Goal: Task Accomplishment & Management: Use online tool/utility

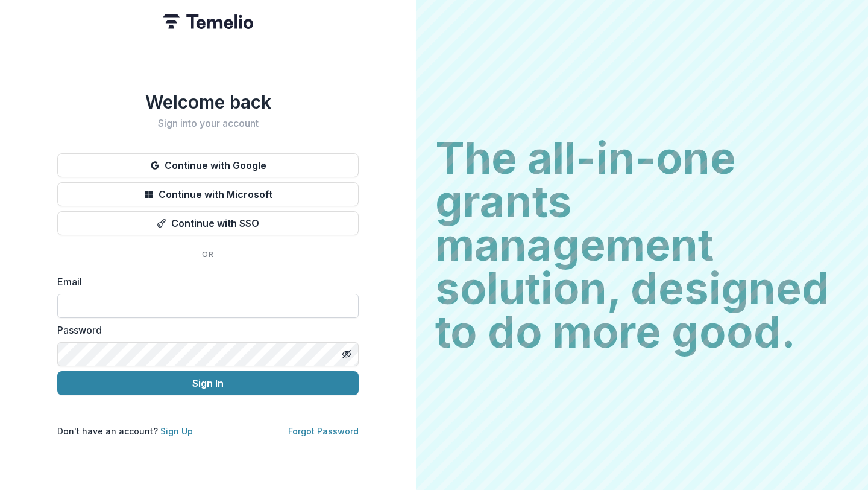
click at [184, 304] on input at bounding box center [207, 306] width 301 height 24
type input "**********"
click at [57, 371] on button "Sign In" at bounding box center [207, 383] width 301 height 24
click at [344, 349] on icon "Toggle password visibility" at bounding box center [347, 354] width 10 height 10
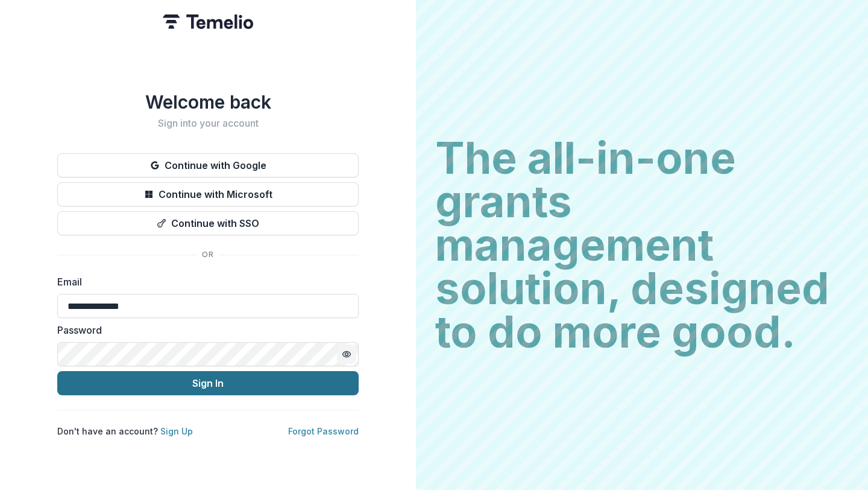
click at [249, 381] on button "Sign In" at bounding box center [207, 383] width 301 height 24
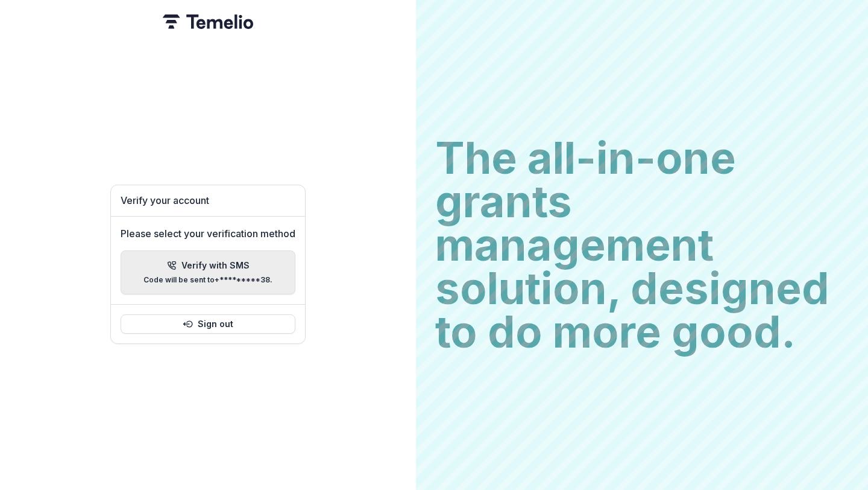
click at [191, 260] on p "Verify with SMS" at bounding box center [215, 265] width 68 height 10
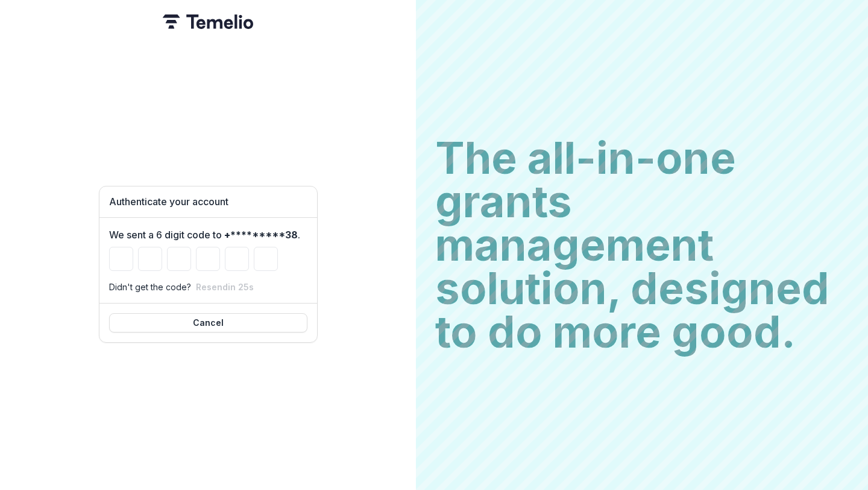
type input "*"
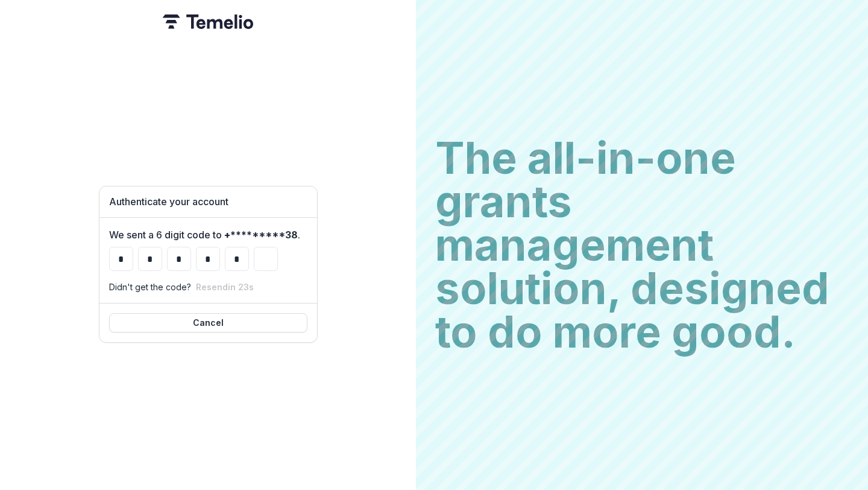
type input "*"
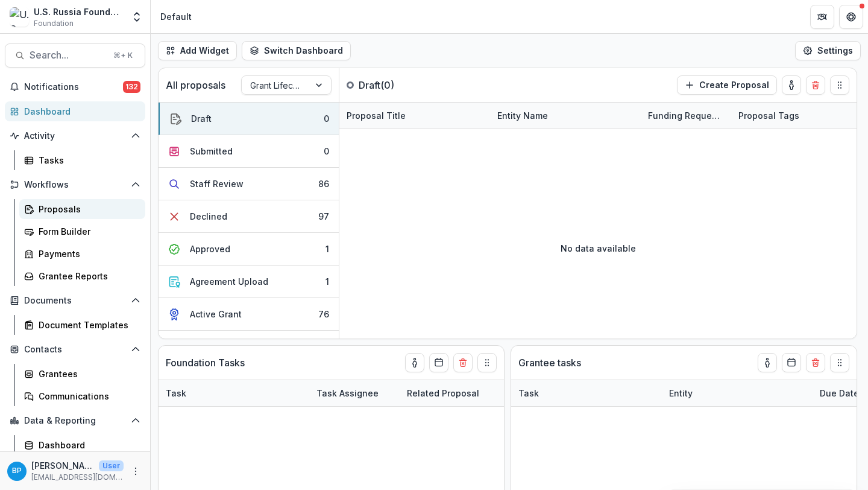
click at [63, 204] on div "Proposals" at bounding box center [87, 209] width 97 height 13
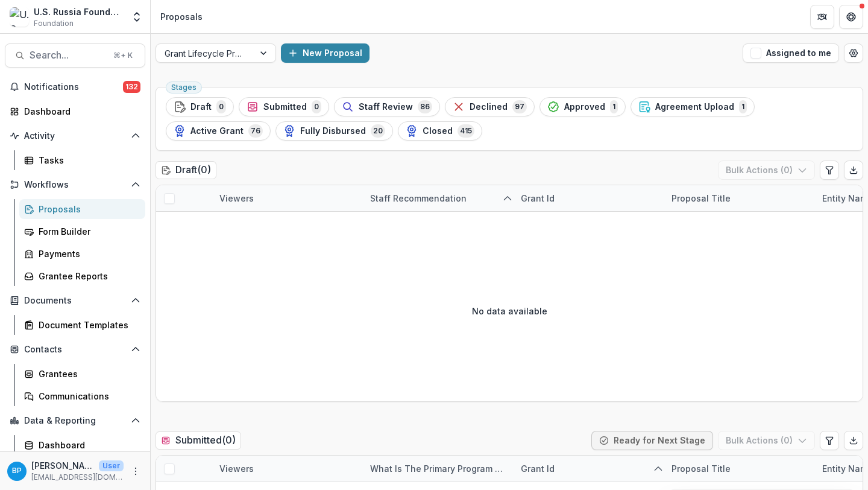
click at [86, 207] on div "Proposals" at bounding box center [87, 209] width 97 height 13
click at [405, 107] on span "Staff Review" at bounding box center [386, 107] width 54 height 10
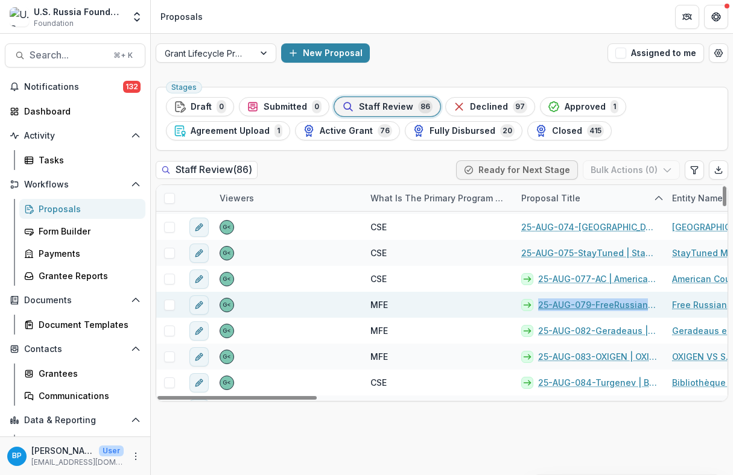
scroll to position [2008, 0]
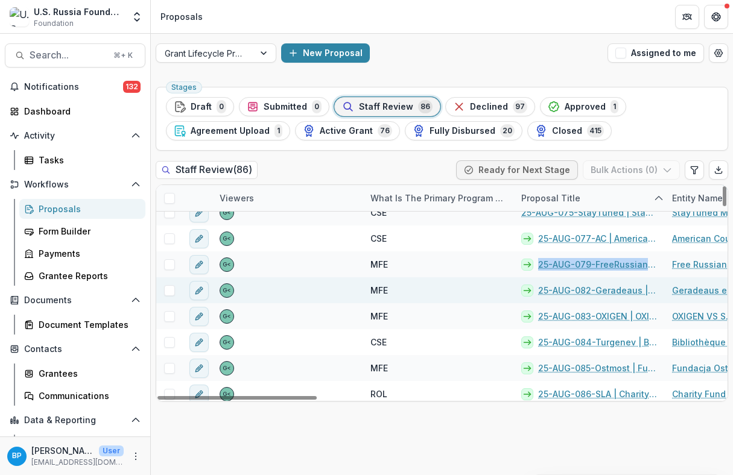
click at [615, 285] on link "25-AUG-082-Geradeaus | Geradeaus e.V. - 2025 - Grant Proposal Application (Augu…" at bounding box center [597, 290] width 119 height 13
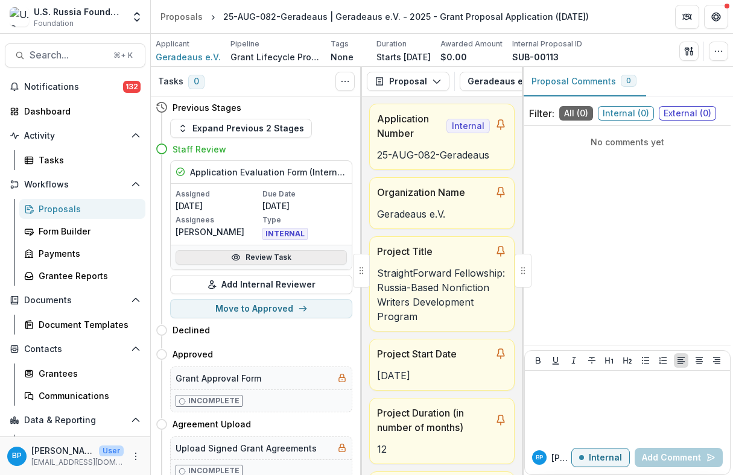
click at [258, 262] on link "Review Task" at bounding box center [260, 257] width 171 height 14
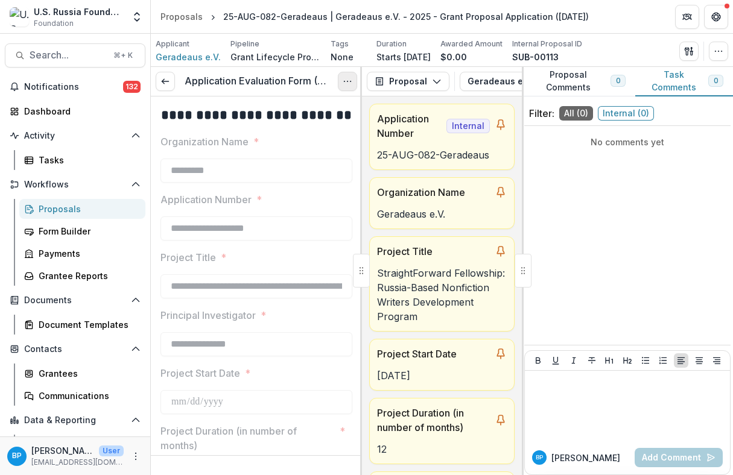
click at [350, 75] on button "Options" at bounding box center [347, 81] width 19 height 19
click at [297, 102] on link "View task" at bounding box center [289, 109] width 129 height 20
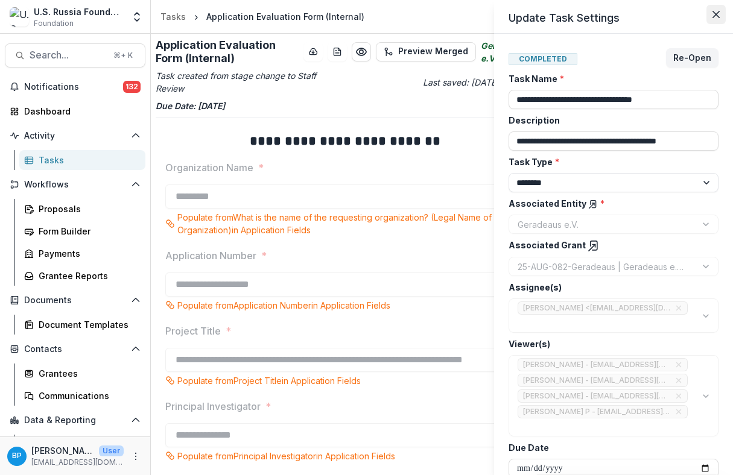
click at [714, 15] on icon "Close" at bounding box center [715, 14] width 7 height 7
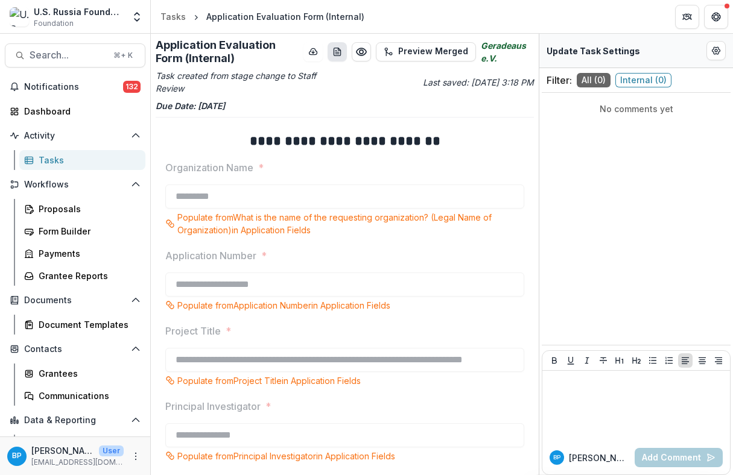
click at [334, 52] on icon "download-word-button" at bounding box center [337, 52] width 10 height 10
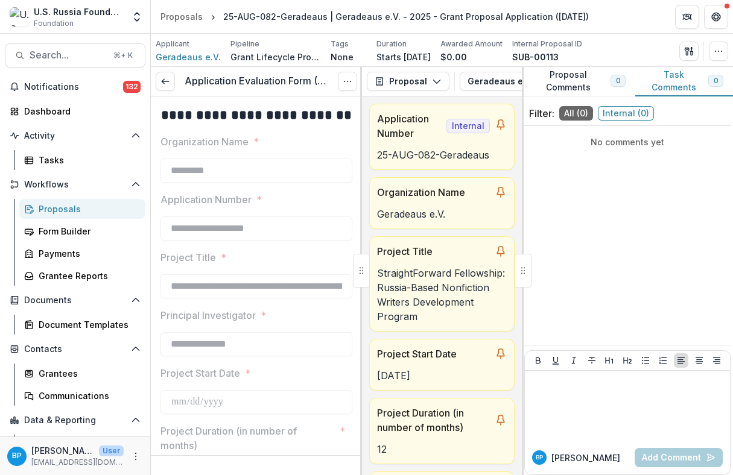
click at [43, 206] on div "Proposals" at bounding box center [87, 209] width 97 height 13
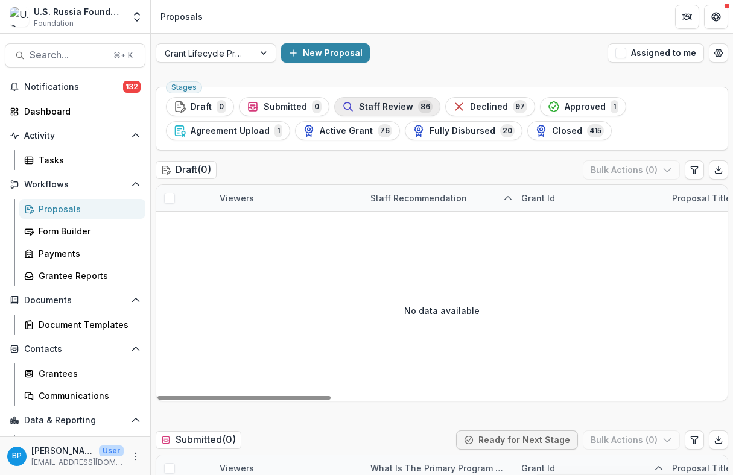
click at [407, 110] on div "Staff Review 86" at bounding box center [387, 106] width 90 height 13
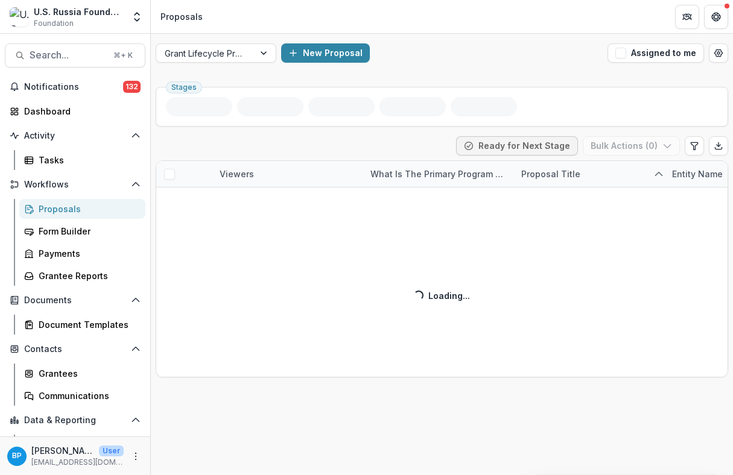
click at [407, 110] on ul "Stages" at bounding box center [442, 106] width 552 height 19
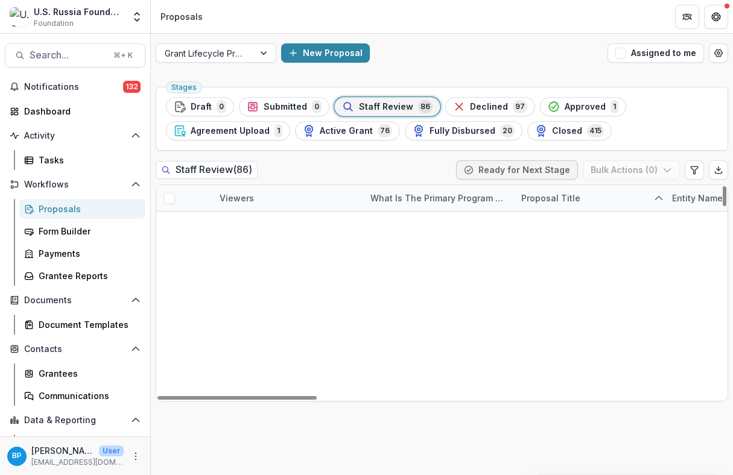
scroll to position [2040, 0]
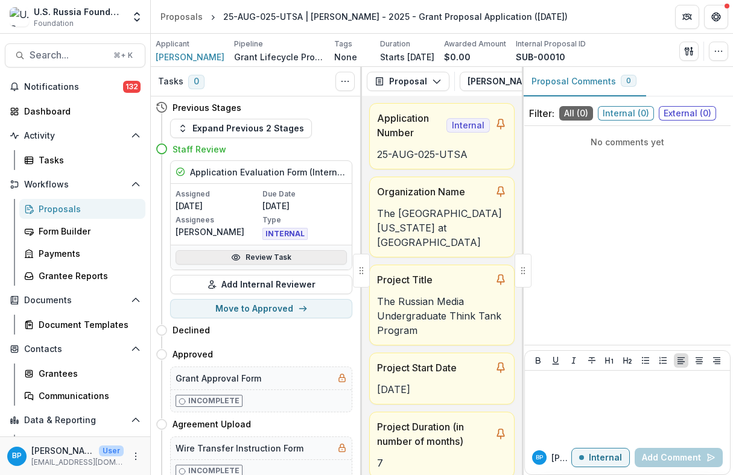
click at [256, 257] on link "Review Task" at bounding box center [260, 257] width 171 height 14
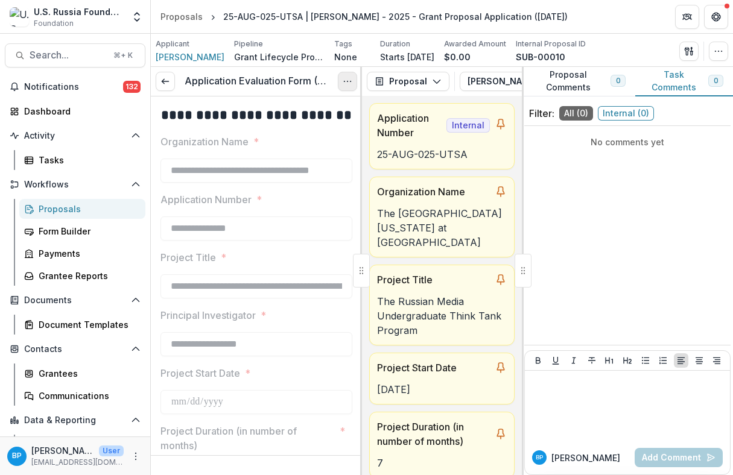
click at [345, 81] on icon "Options" at bounding box center [347, 82] width 10 height 10
click at [286, 109] on link "View task" at bounding box center [289, 109] width 129 height 20
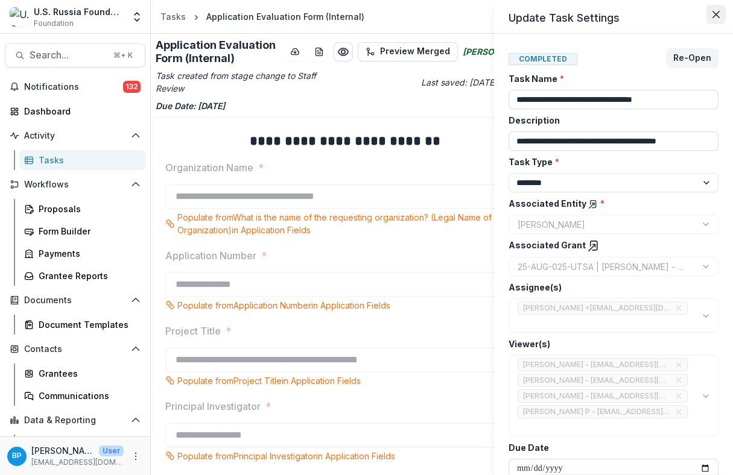
click at [710, 16] on button "Close" at bounding box center [715, 14] width 19 height 19
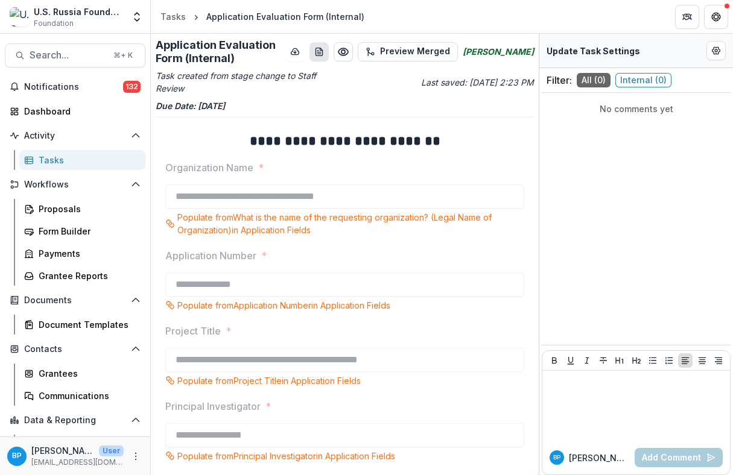
click at [323, 55] on icon "download-word-button" at bounding box center [319, 52] width 7 height 8
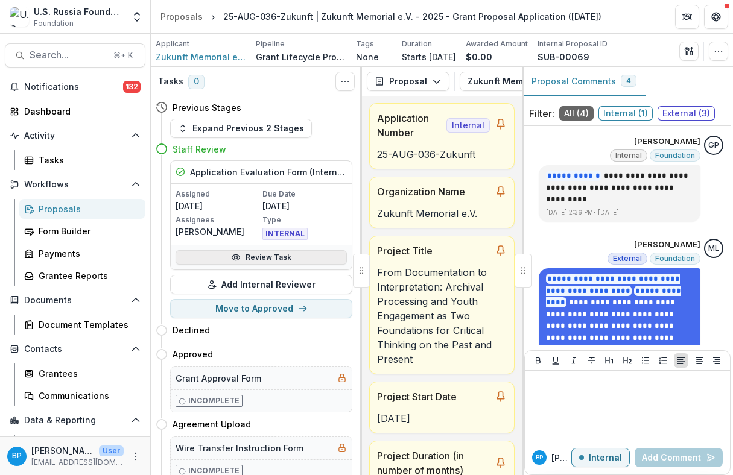
click at [255, 259] on link "Review Task" at bounding box center [260, 257] width 171 height 14
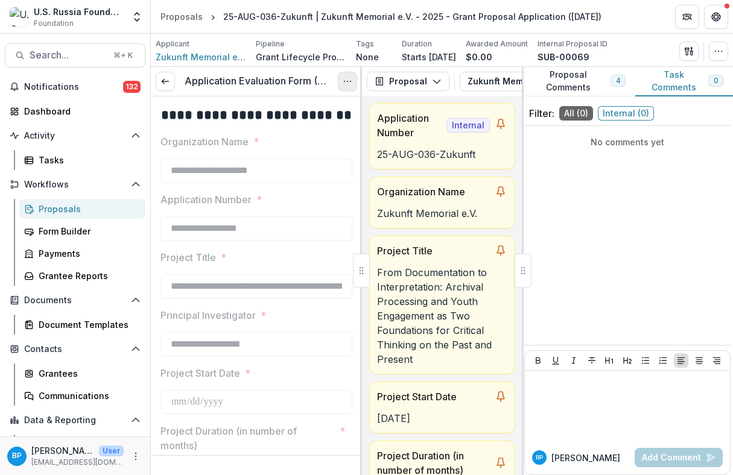
click at [341, 81] on button "Options" at bounding box center [347, 81] width 19 height 19
drag, startPoint x: 285, startPoint y: 97, endPoint x: 285, endPoint y: 107, distance: 10.3
click at [285, 108] on div "View task Reopen Task" at bounding box center [289, 121] width 135 height 51
click at [277, 110] on link "View task" at bounding box center [289, 109] width 129 height 20
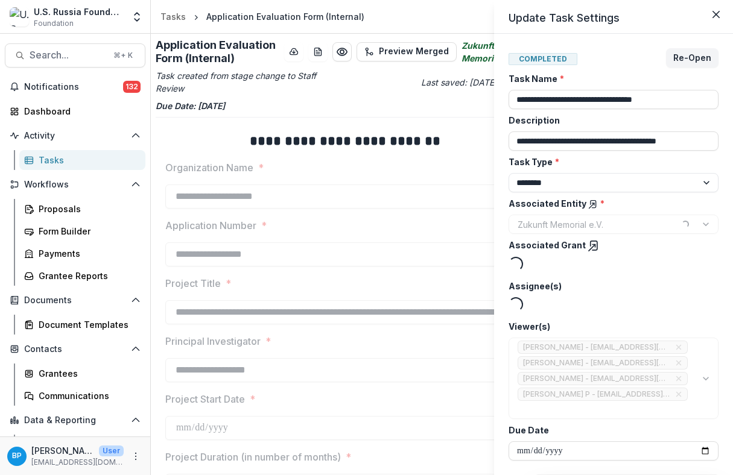
click at [318, 51] on div "**********" at bounding box center [366, 237] width 733 height 475
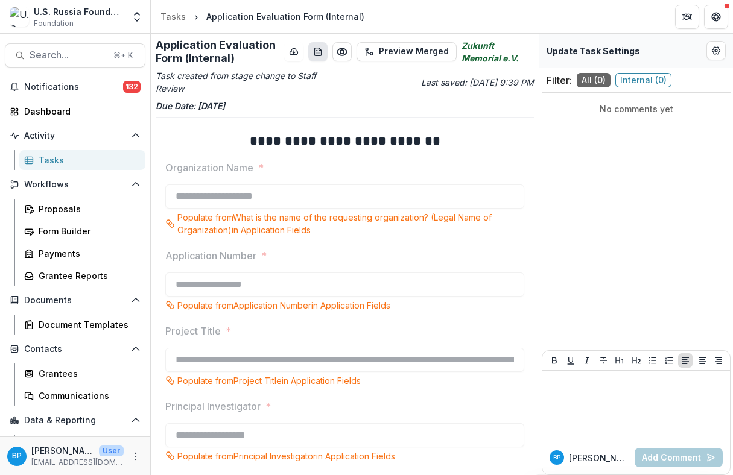
click at [321, 52] on icon "download-word-button" at bounding box center [318, 52] width 10 height 10
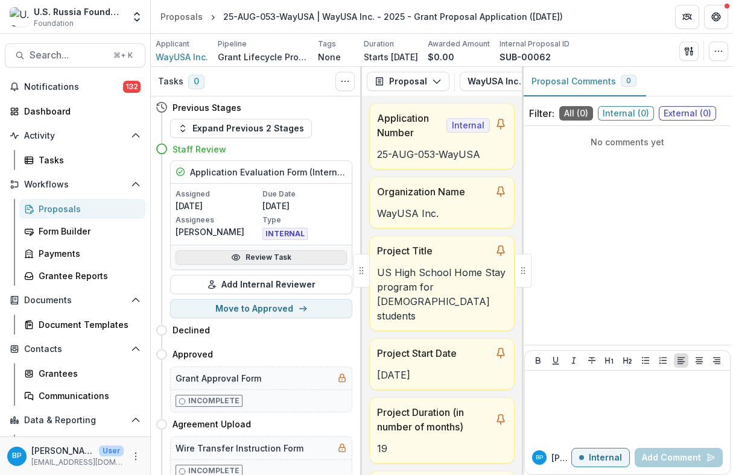
click at [244, 257] on link "Review Task" at bounding box center [260, 257] width 171 height 14
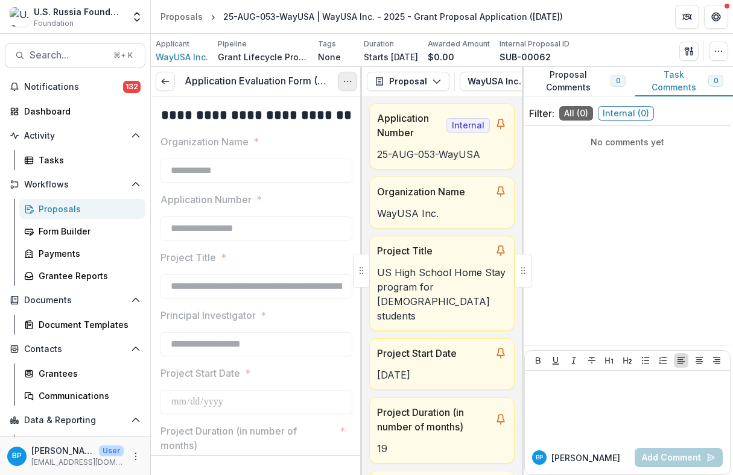
click at [342, 73] on button "Options" at bounding box center [347, 81] width 19 height 19
click at [308, 99] on link "View task" at bounding box center [289, 109] width 129 height 20
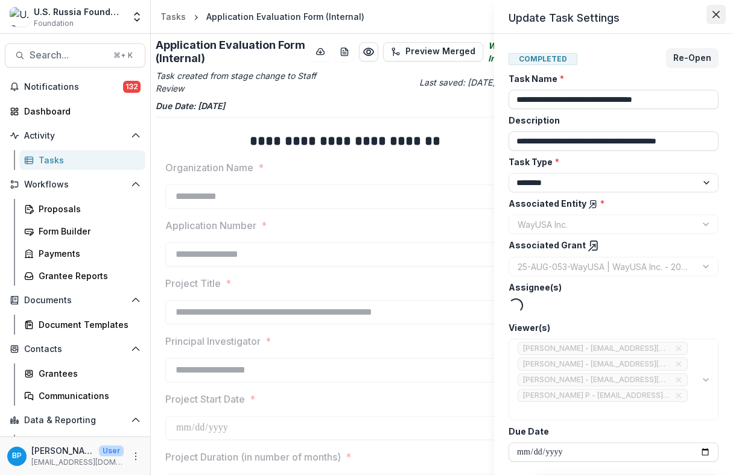
click at [712, 11] on icon "Close" at bounding box center [715, 14] width 7 height 7
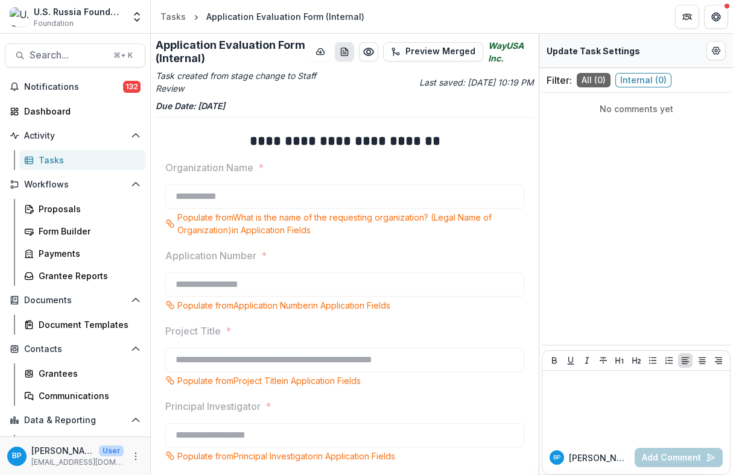
click at [339, 53] on icon "download-word-button" at bounding box center [344, 52] width 10 height 10
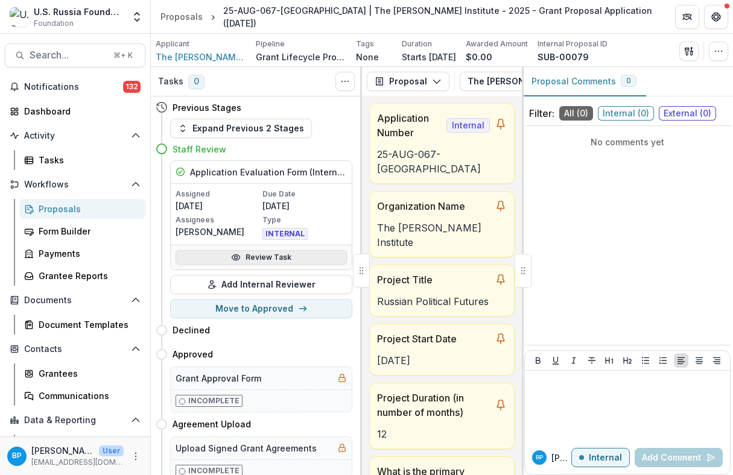
click at [281, 257] on link "Review Task" at bounding box center [260, 257] width 171 height 14
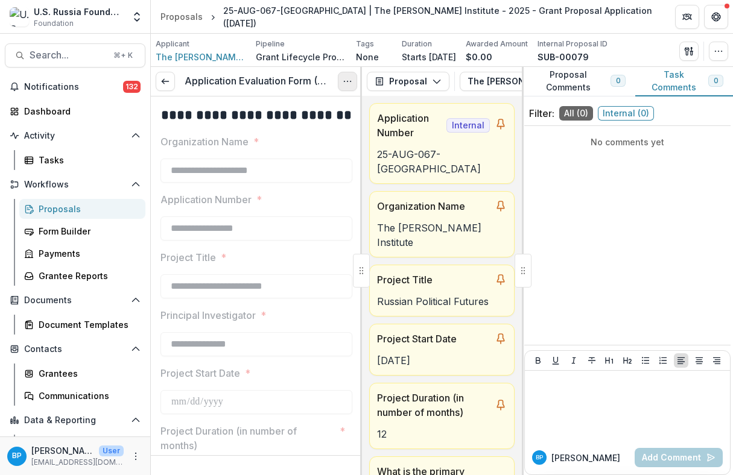
click at [344, 83] on icon "Options" at bounding box center [347, 82] width 10 height 10
click at [279, 109] on link "View task" at bounding box center [289, 109] width 129 height 20
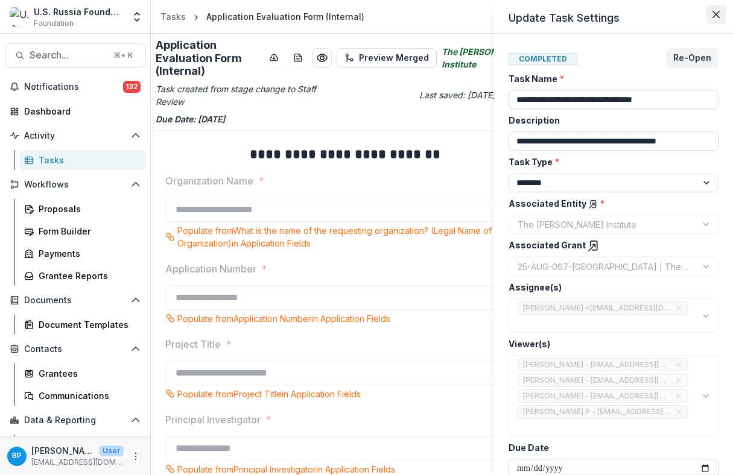
click at [707, 22] on button "Close" at bounding box center [715, 14] width 19 height 19
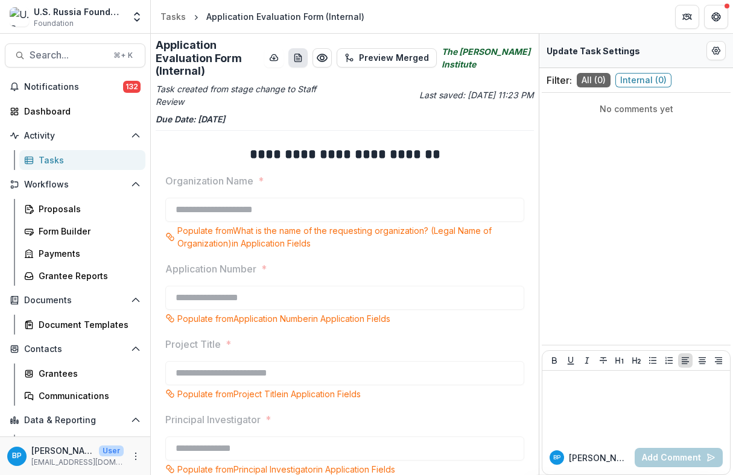
click at [301, 54] on icon "download-word-button" at bounding box center [297, 58] width 7 height 8
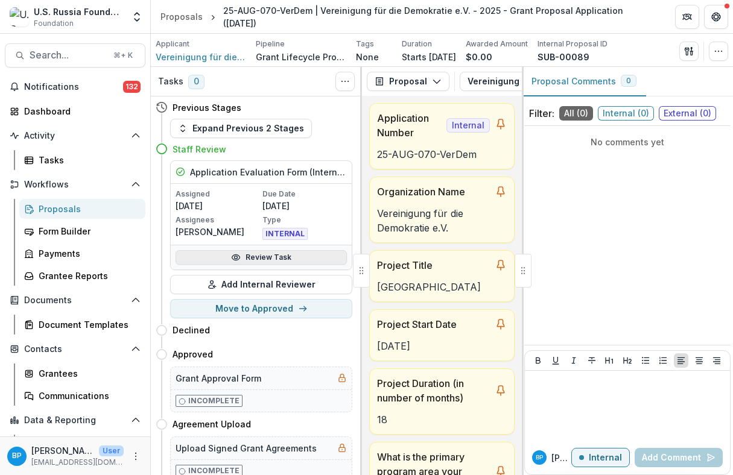
click at [274, 255] on link "Review Task" at bounding box center [260, 257] width 171 height 14
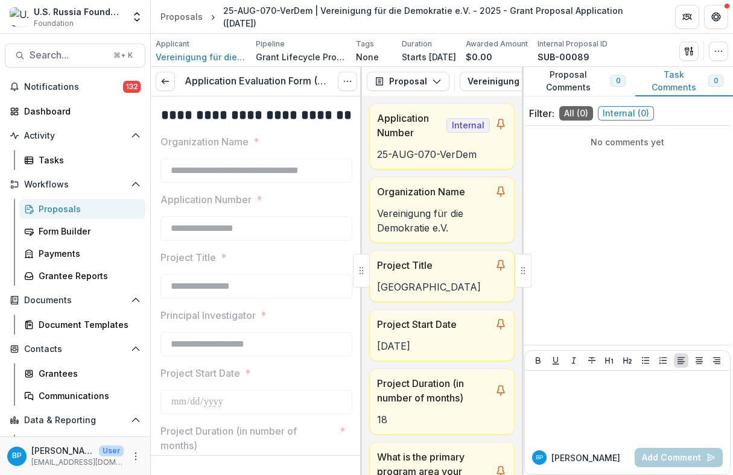
type input "********"
click at [345, 83] on icon "Options" at bounding box center [347, 82] width 10 height 10
click at [293, 104] on link "View task" at bounding box center [289, 109] width 129 height 20
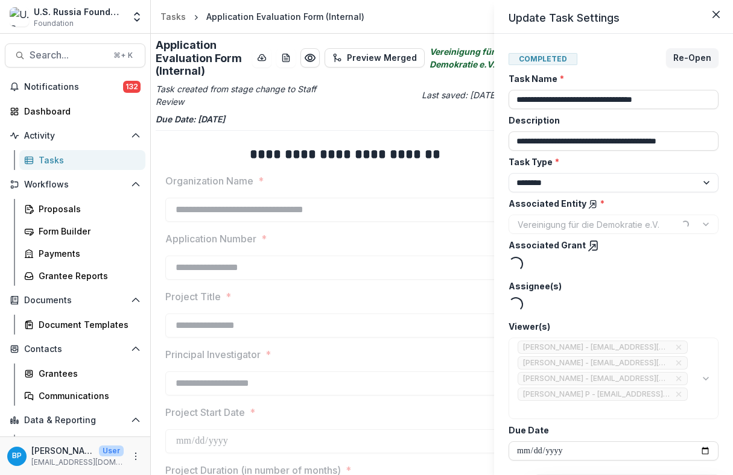
click at [285, 53] on div "**********" at bounding box center [366, 237] width 733 height 475
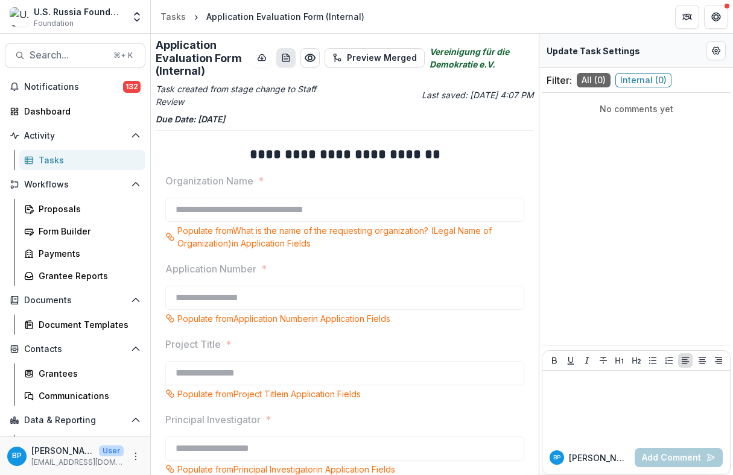
click at [286, 64] on button "download-word-button" at bounding box center [285, 57] width 19 height 19
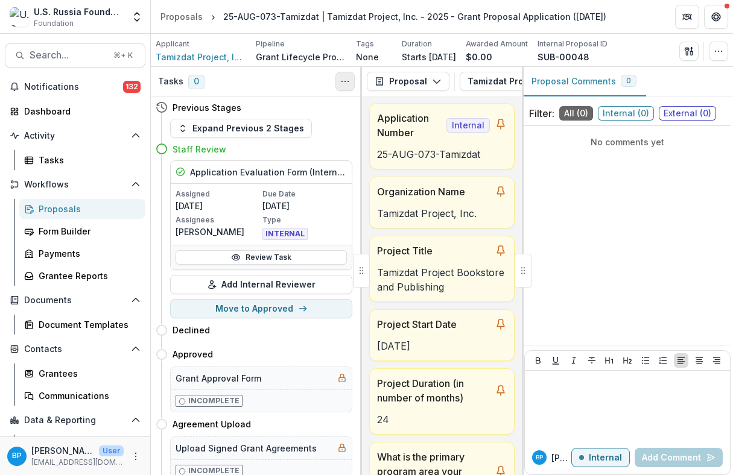
click at [341, 74] on button "Toggle View Cancelled Tasks" at bounding box center [344, 81] width 19 height 19
click at [298, 260] on link "Review Task" at bounding box center [260, 257] width 171 height 14
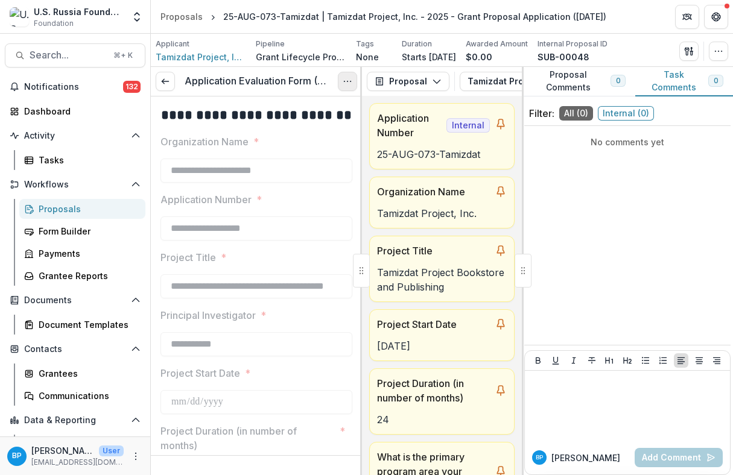
click at [339, 77] on button "Options" at bounding box center [347, 81] width 19 height 19
click at [282, 105] on link "View task" at bounding box center [289, 109] width 129 height 20
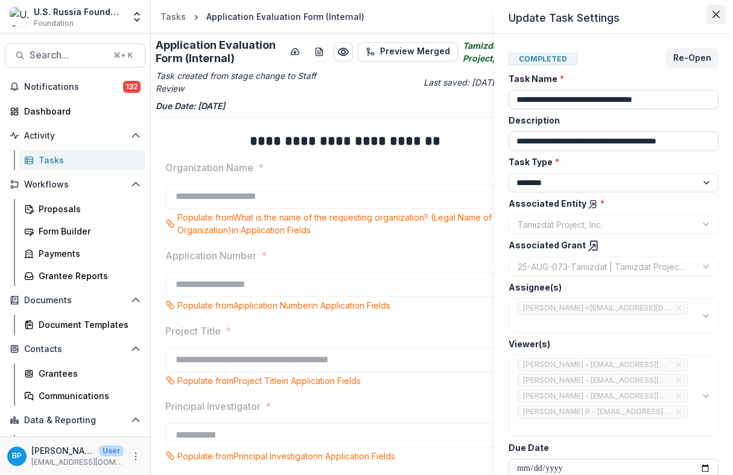
click at [719, 16] on button "Close" at bounding box center [715, 14] width 19 height 19
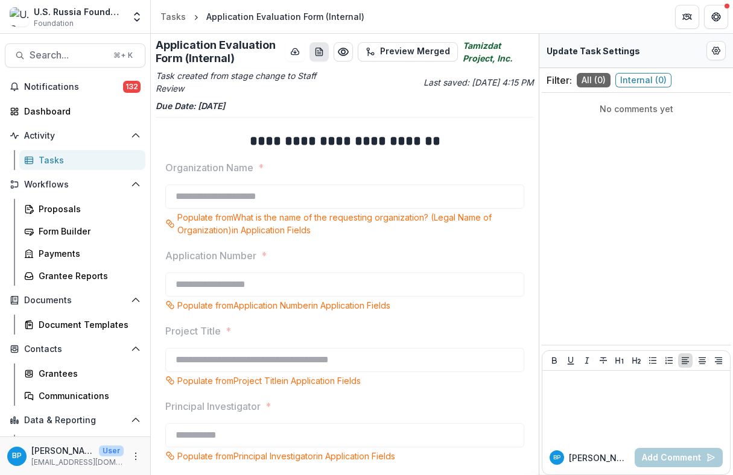
click at [327, 51] on button "download-word-button" at bounding box center [318, 51] width 19 height 19
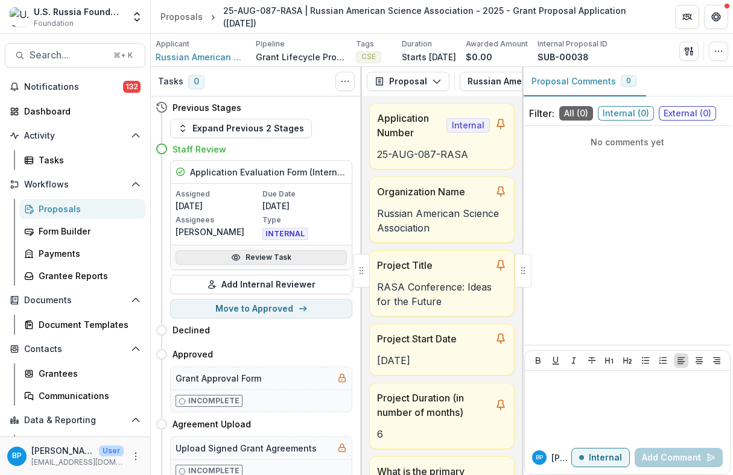
click at [293, 257] on link "Review Task" at bounding box center [260, 257] width 171 height 14
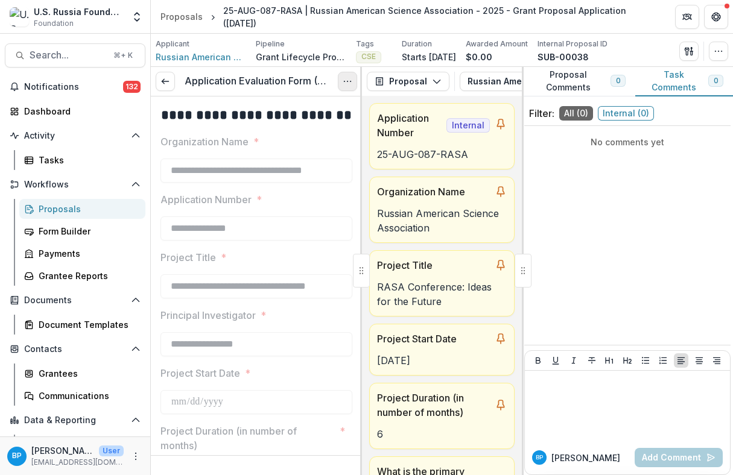
click at [353, 85] on button "Options" at bounding box center [347, 81] width 19 height 19
click at [297, 104] on link "View task" at bounding box center [289, 109] width 129 height 20
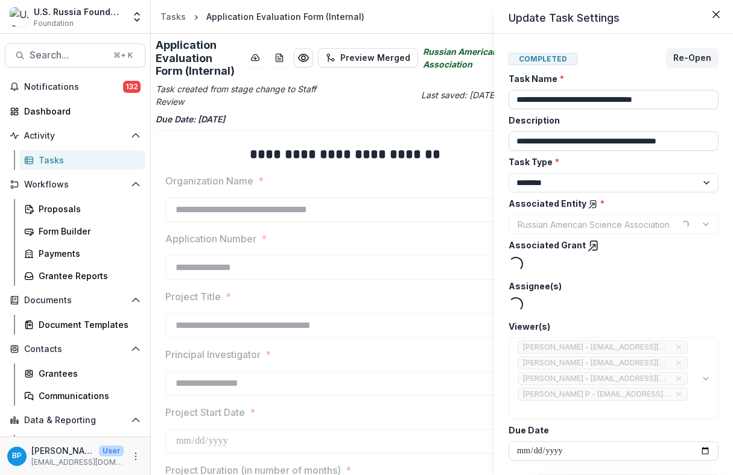
click at [279, 58] on div "**********" at bounding box center [366, 237] width 733 height 475
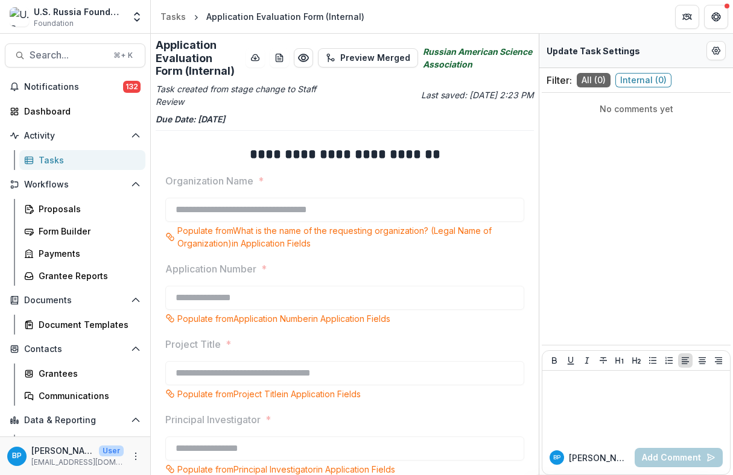
click at [279, 58] on line "download-word-button" at bounding box center [279, 58] width 4 height 0
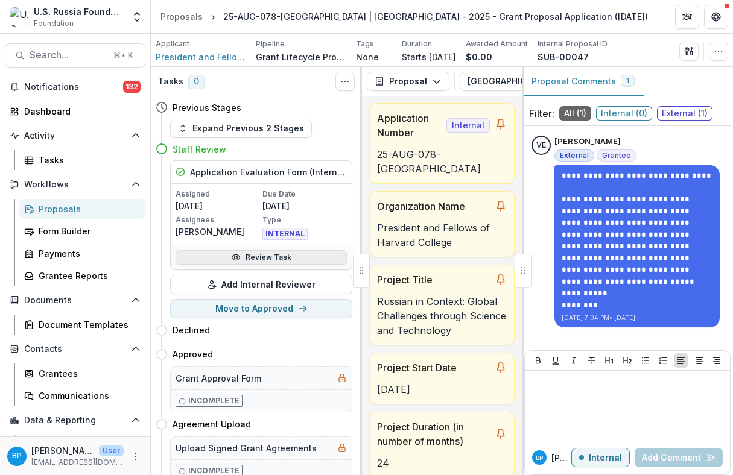
click at [252, 254] on link "Review Task" at bounding box center [260, 257] width 171 height 14
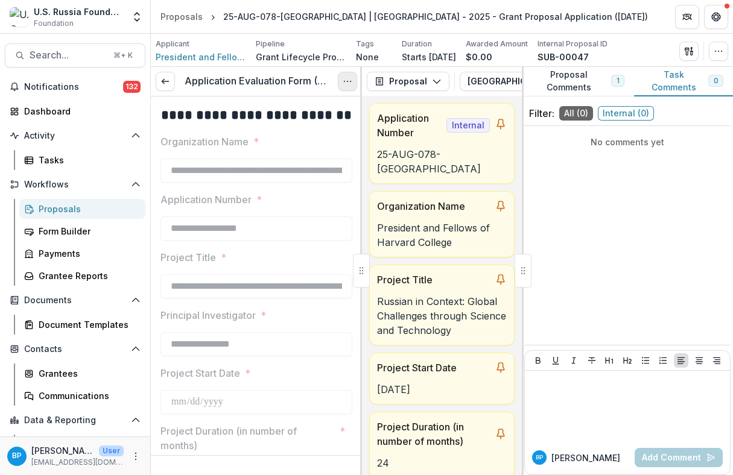
click at [344, 84] on icon "Options" at bounding box center [347, 82] width 10 height 10
click at [306, 108] on link "View task" at bounding box center [289, 109] width 129 height 20
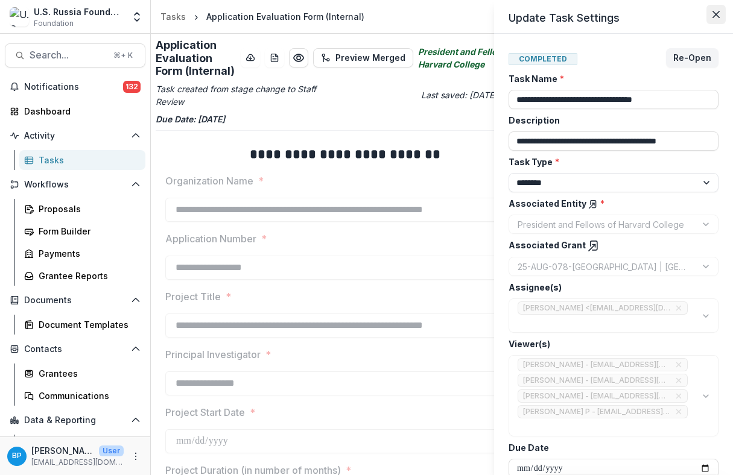
click at [711, 15] on button "Close" at bounding box center [715, 14] width 19 height 19
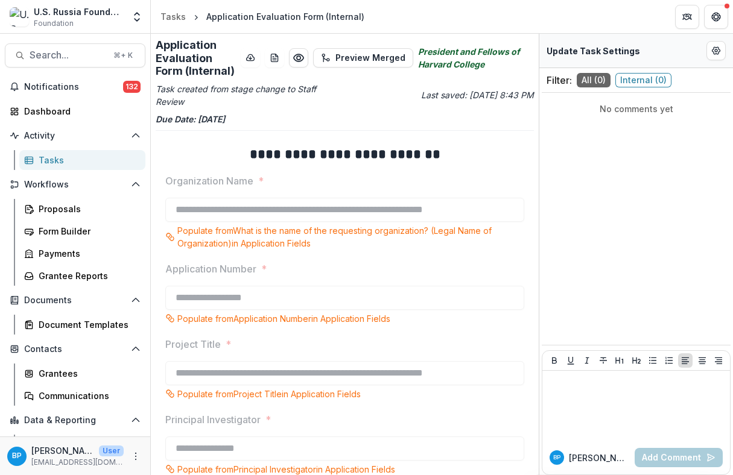
click at [336, 174] on label "Organization Name *" at bounding box center [340, 181] width 351 height 14
click at [280, 60] on button "download-word-button" at bounding box center [274, 57] width 19 height 19
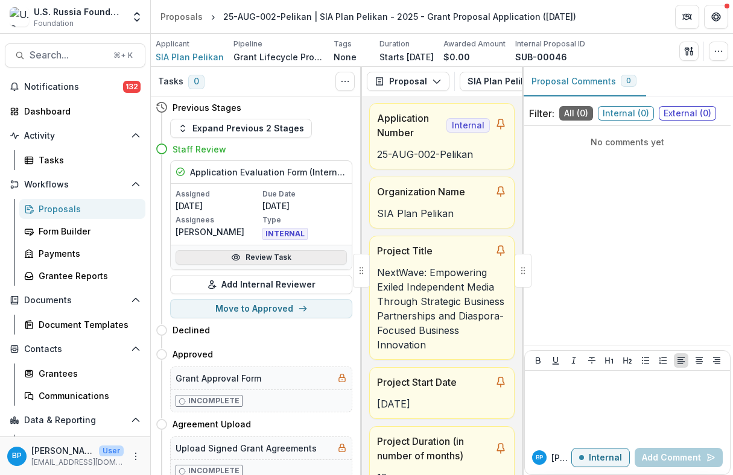
click at [268, 256] on link "Review Task" at bounding box center [260, 257] width 171 height 14
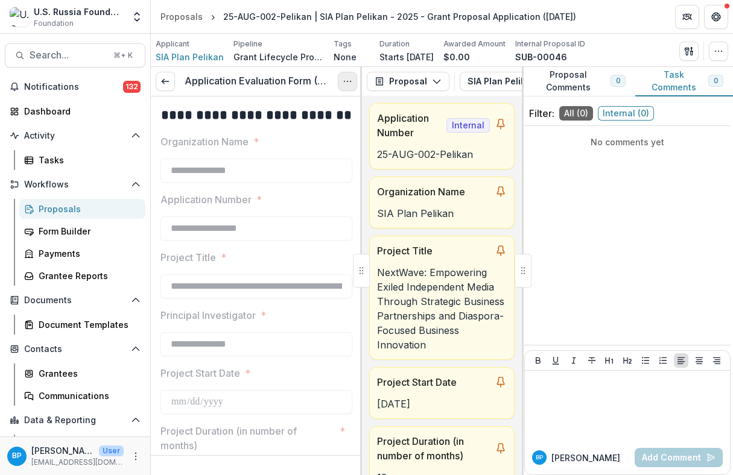
click at [351, 77] on icon "Options" at bounding box center [347, 82] width 10 height 10
click at [273, 102] on link "View task" at bounding box center [289, 109] width 129 height 20
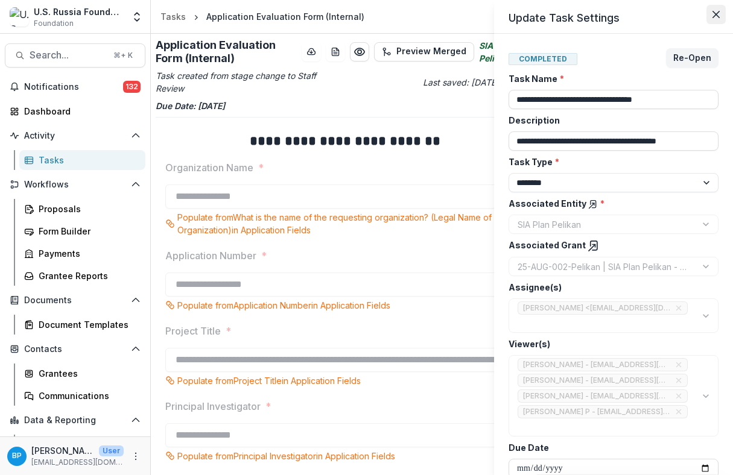
click at [714, 15] on icon "Close" at bounding box center [715, 14] width 7 height 7
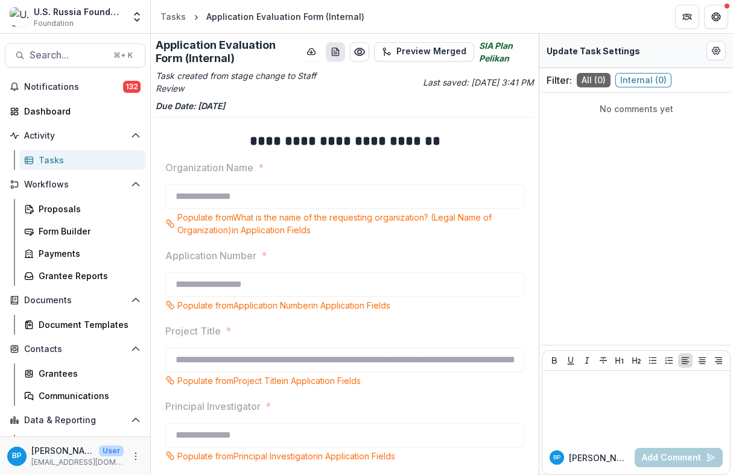
click at [337, 50] on icon "download-word-button" at bounding box center [335, 52] width 10 height 10
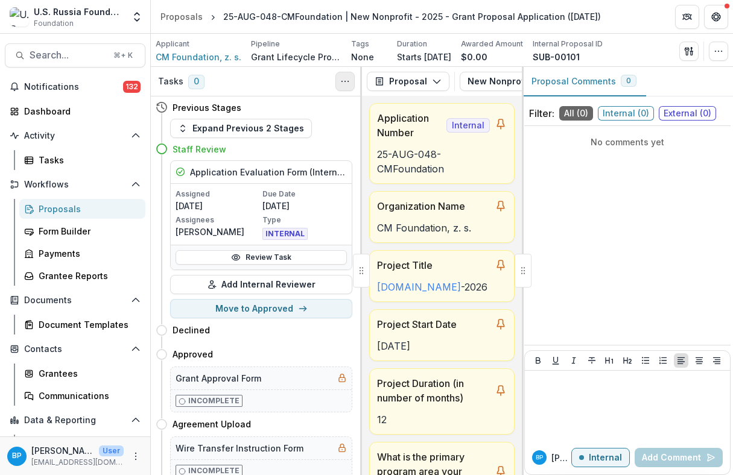
click at [345, 80] on icon "Toggle View Cancelled Tasks" at bounding box center [345, 82] width 10 height 10
click at [285, 258] on link "Review Task" at bounding box center [260, 257] width 171 height 14
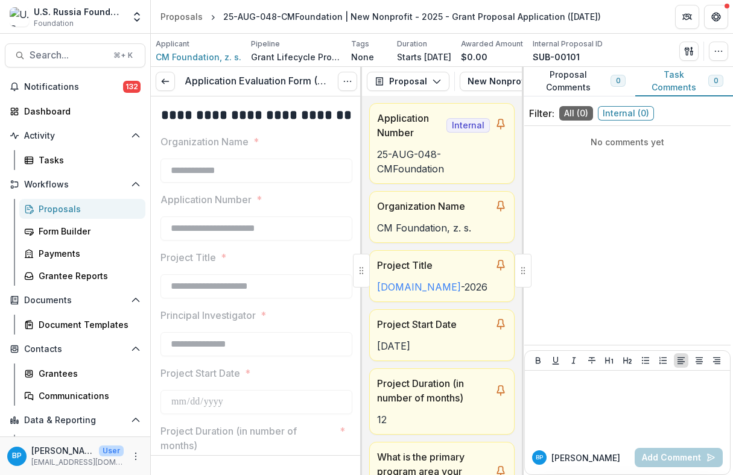
click at [337, 89] on div "Application Evaluation Form (Internal) View task Reopen Task" at bounding box center [256, 82] width 211 height 30
click at [341, 80] on button "Options" at bounding box center [347, 81] width 19 height 19
click at [292, 110] on link "View task" at bounding box center [289, 109] width 129 height 20
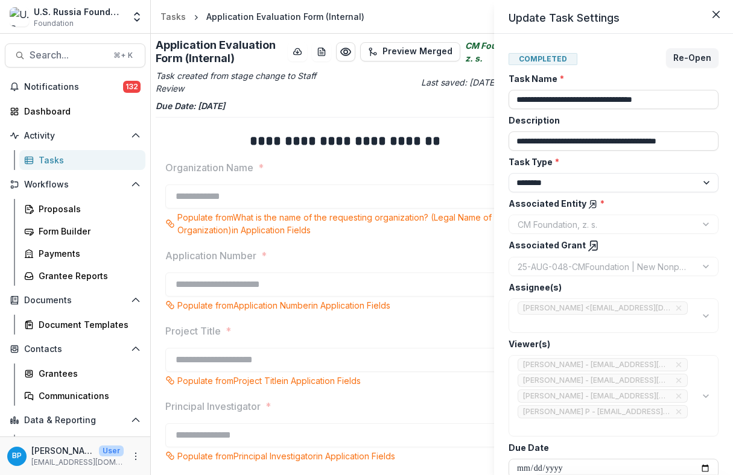
click at [324, 48] on div "**********" at bounding box center [366, 237] width 733 height 475
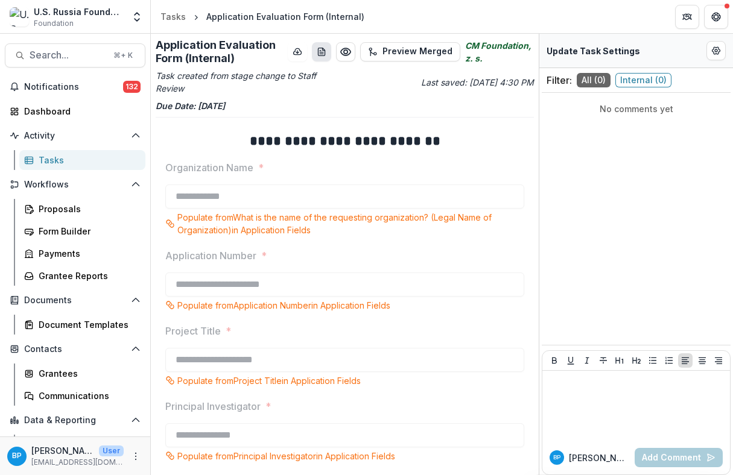
click at [322, 52] on line "download-word-button" at bounding box center [322, 52] width 4 height 0
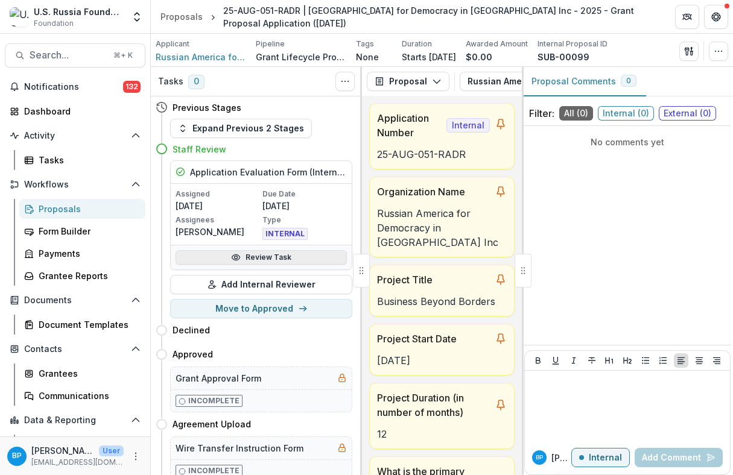
click at [276, 259] on link "Review Task" at bounding box center [260, 257] width 171 height 14
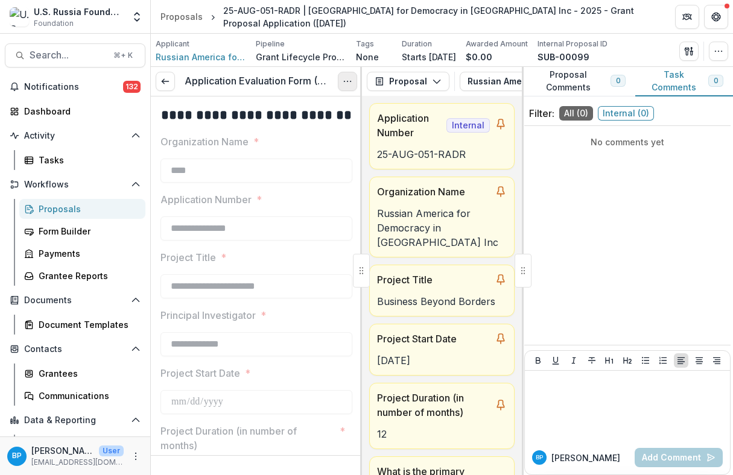
click at [345, 78] on icon "Options" at bounding box center [347, 82] width 10 height 10
click at [274, 110] on link "View task" at bounding box center [289, 109] width 129 height 20
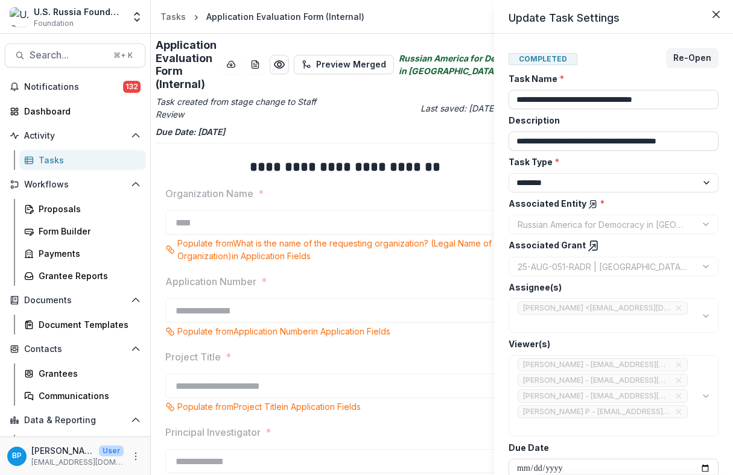
click at [268, 61] on div "**********" at bounding box center [366, 237] width 733 height 475
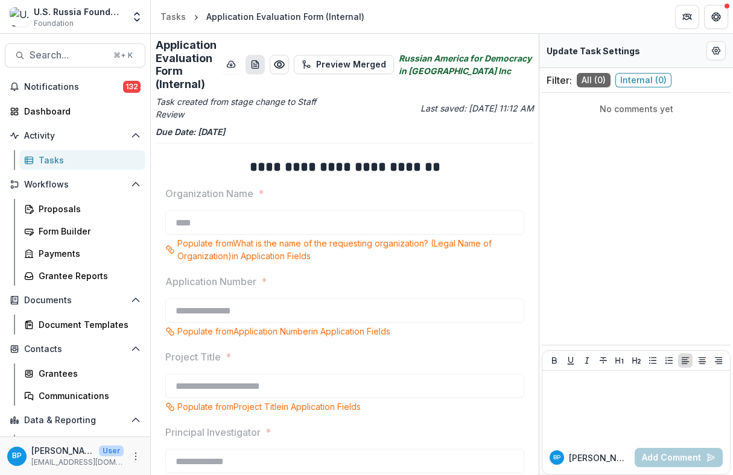
click at [260, 67] on icon "download-word-button" at bounding box center [255, 65] width 10 height 10
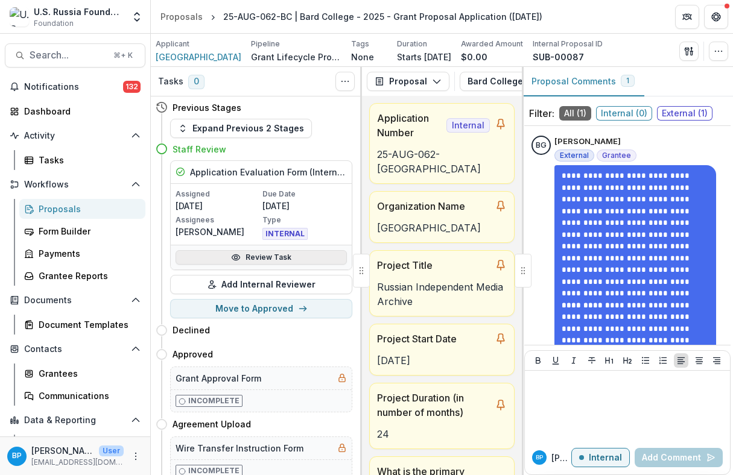
click at [247, 258] on link "Review Task" at bounding box center [260, 257] width 171 height 14
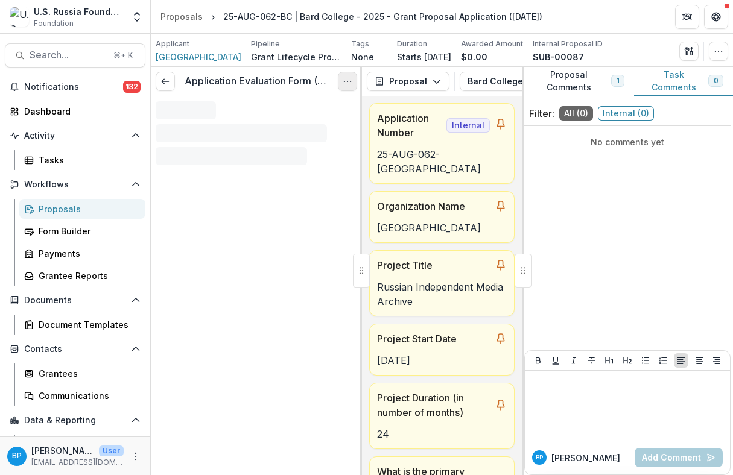
click at [343, 83] on icon "Options" at bounding box center [347, 82] width 10 height 10
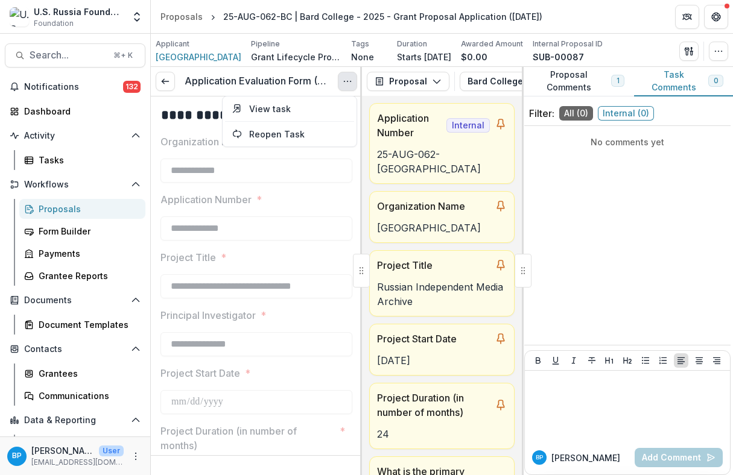
type input "********"
type input "**********"
click at [291, 111] on link "View task" at bounding box center [289, 109] width 129 height 20
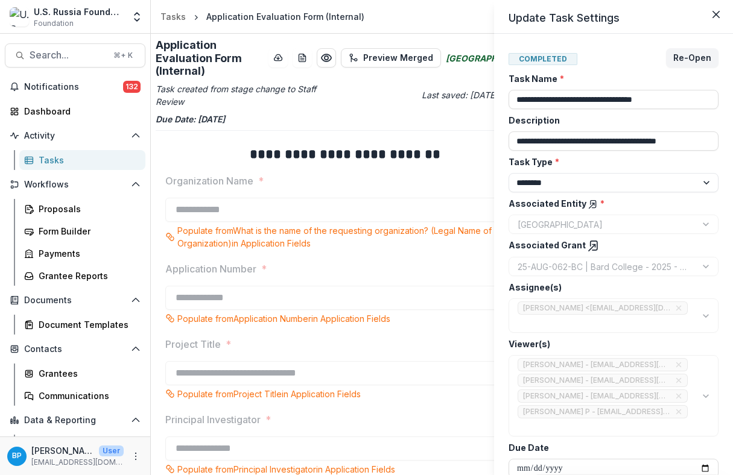
click at [340, 53] on div "**********" at bounding box center [366, 237] width 733 height 475
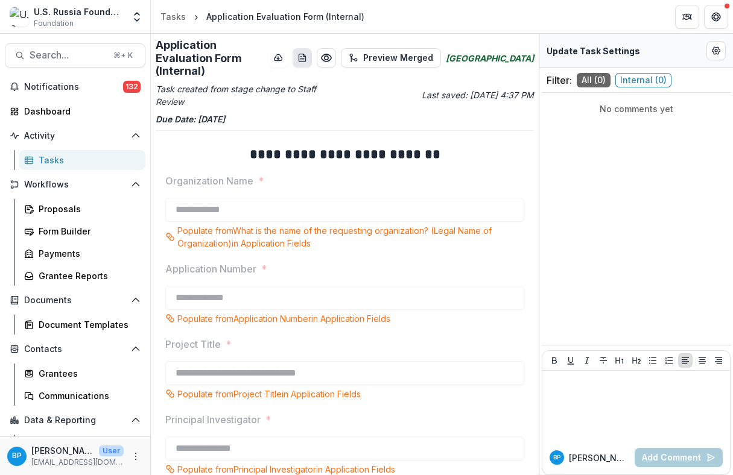
click at [307, 53] on icon "download-word-button" at bounding box center [302, 58] width 10 height 10
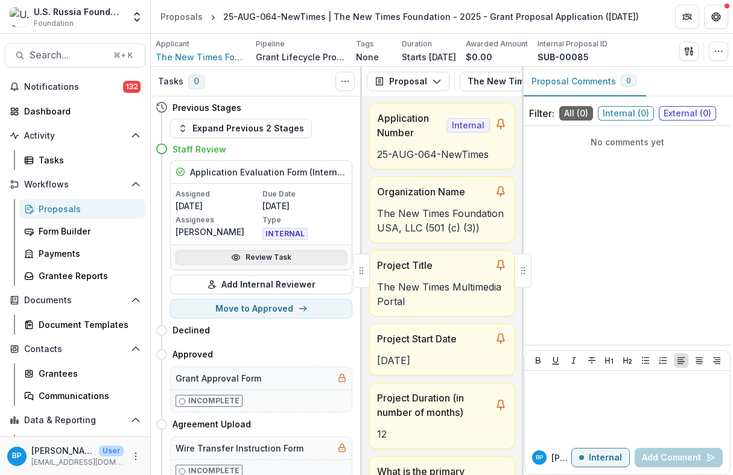
click at [260, 259] on link "Review Task" at bounding box center [260, 257] width 171 height 14
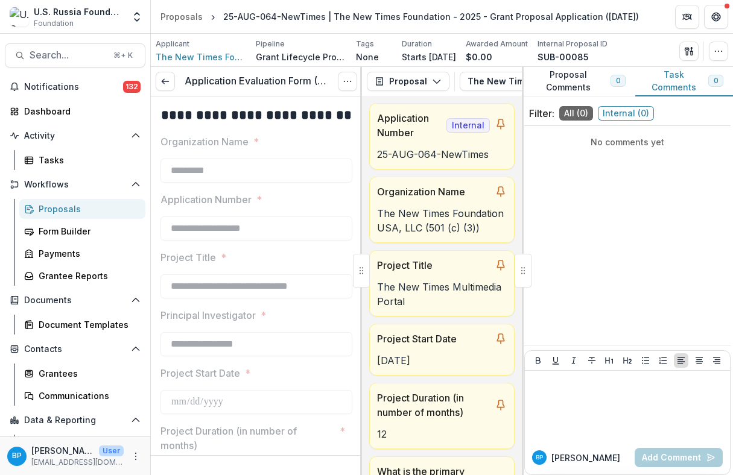
type input "********"
type input "**"
click at [346, 81] on icon "Options" at bounding box center [347, 82] width 10 height 10
click at [295, 109] on link "View task" at bounding box center [289, 109] width 129 height 20
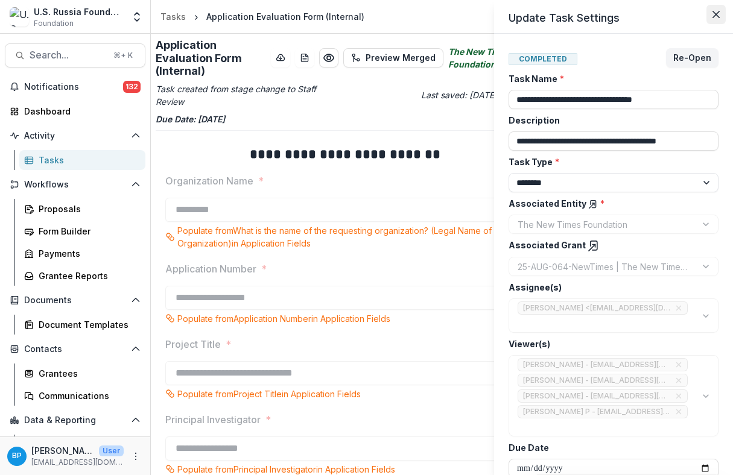
click at [714, 13] on icon "Close" at bounding box center [715, 14] width 7 height 7
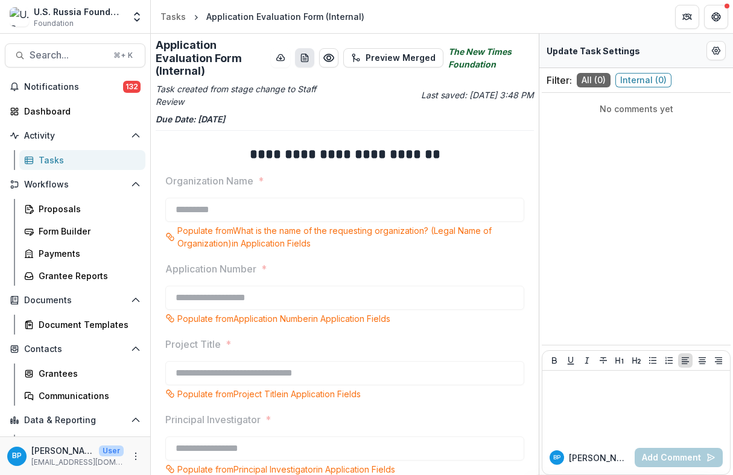
click at [308, 61] on icon "download-word-button" at bounding box center [304, 58] width 7 height 8
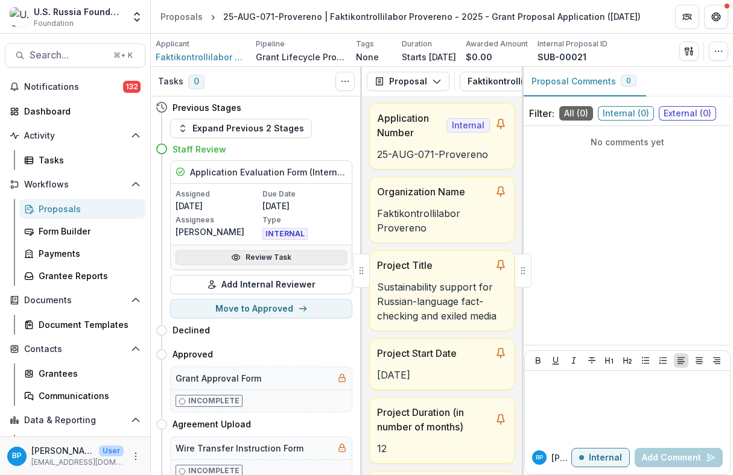
click at [254, 257] on link "Review Task" at bounding box center [260, 257] width 171 height 14
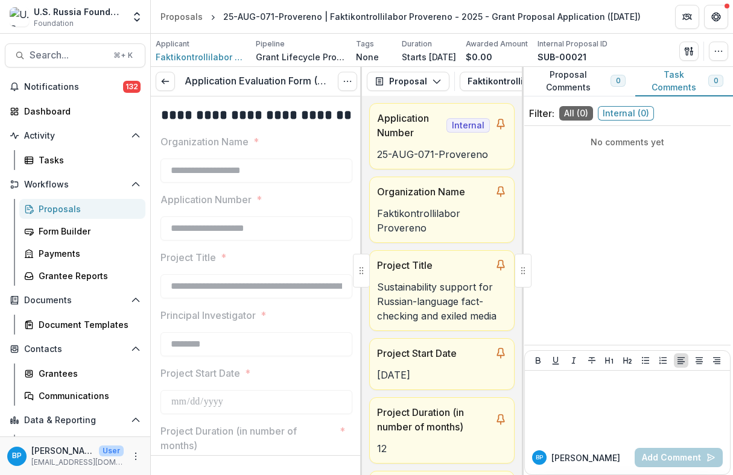
type input "********"
click at [352, 83] on button "Options" at bounding box center [347, 81] width 19 height 19
click at [294, 104] on link "View task" at bounding box center [289, 109] width 129 height 20
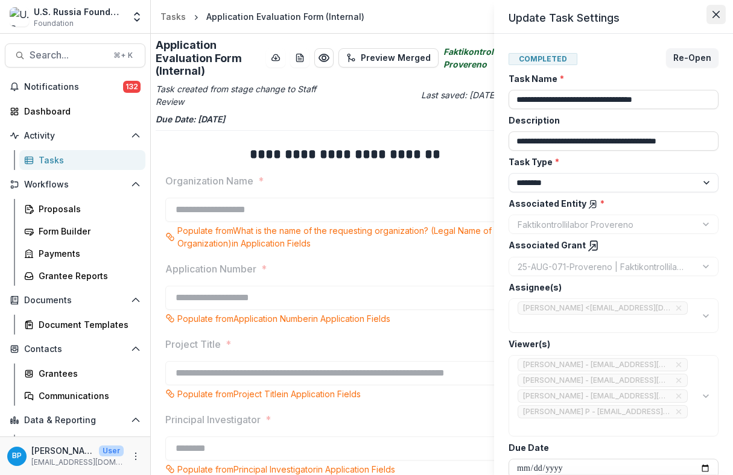
click at [720, 13] on button "Close" at bounding box center [715, 14] width 19 height 19
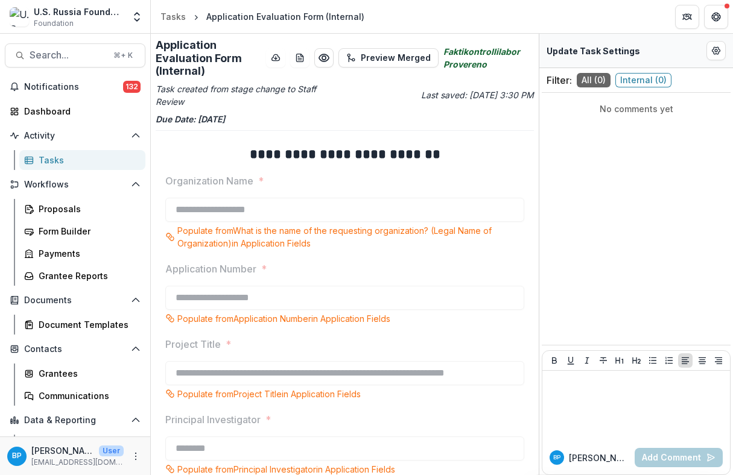
click at [306, 56] on button "download-word-button" at bounding box center [299, 57] width 19 height 19
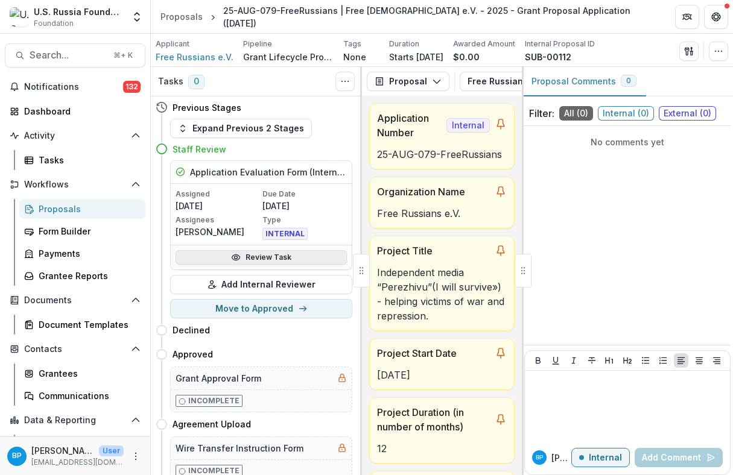
click at [266, 260] on link "Review Task" at bounding box center [260, 257] width 171 height 14
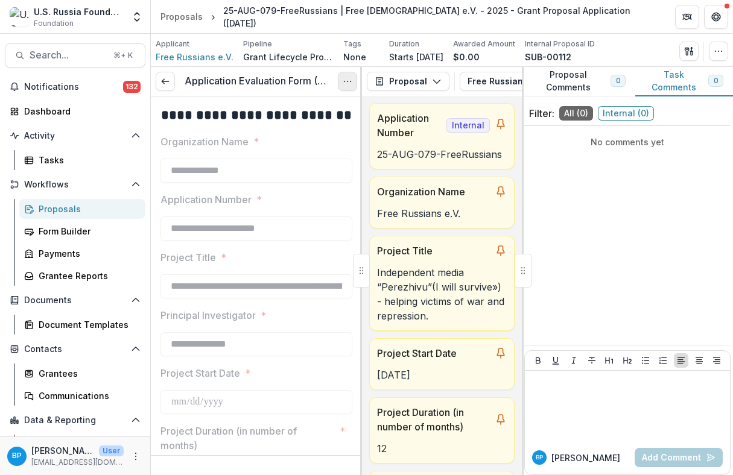
click at [347, 85] on icon "Options" at bounding box center [347, 82] width 10 height 10
click at [340, 80] on button "Options" at bounding box center [347, 81] width 19 height 19
click at [341, 81] on button "Options" at bounding box center [347, 81] width 19 height 19
click at [307, 109] on link "View task" at bounding box center [289, 109] width 129 height 20
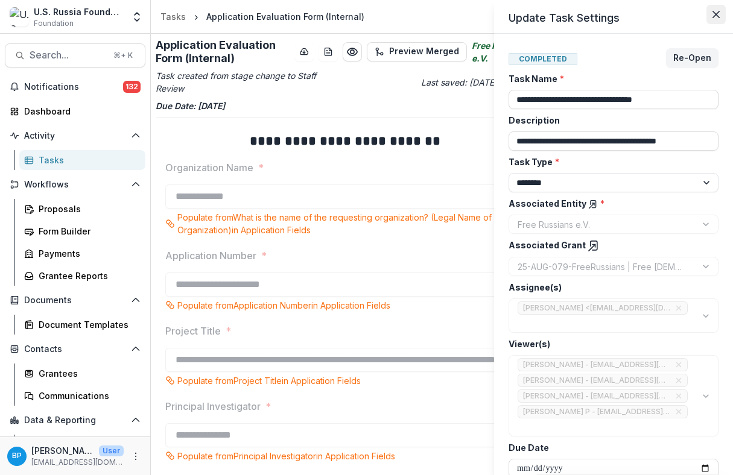
click at [710, 8] on button "Close" at bounding box center [715, 14] width 19 height 19
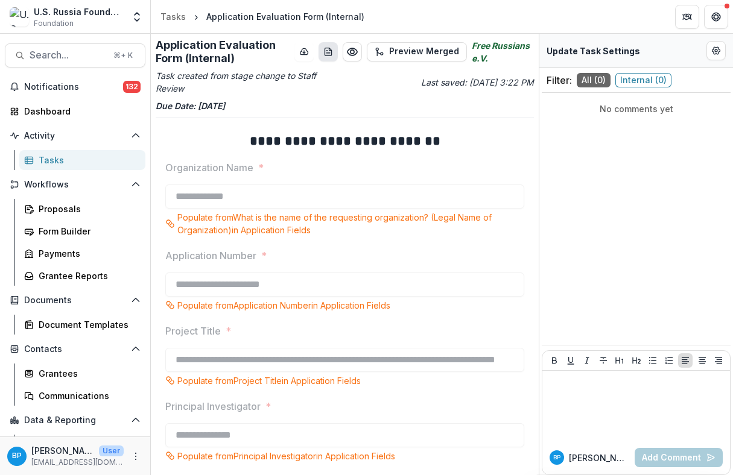
click at [324, 46] on button "download-word-button" at bounding box center [327, 51] width 19 height 19
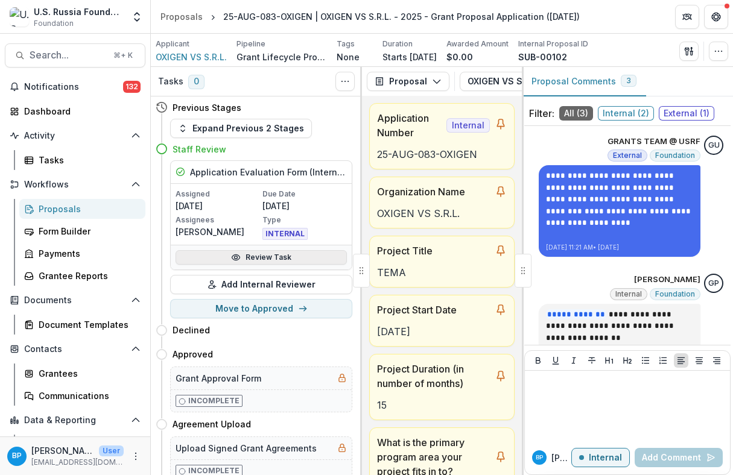
click at [248, 256] on link "Review Task" at bounding box center [260, 257] width 171 height 14
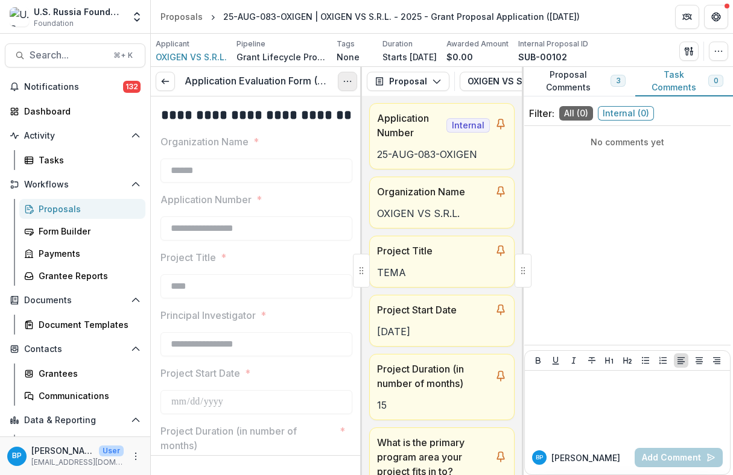
click at [347, 82] on icon "Options" at bounding box center [347, 82] width 10 height 10
click at [315, 110] on link "View task" at bounding box center [289, 109] width 129 height 20
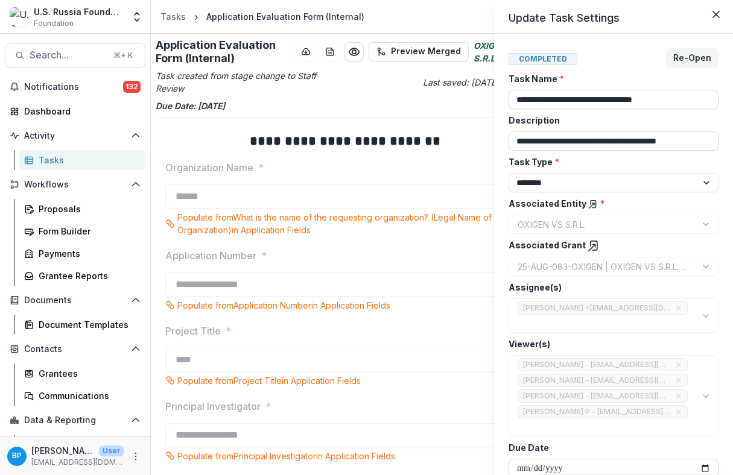
click at [330, 54] on div "**********" at bounding box center [366, 237] width 733 height 475
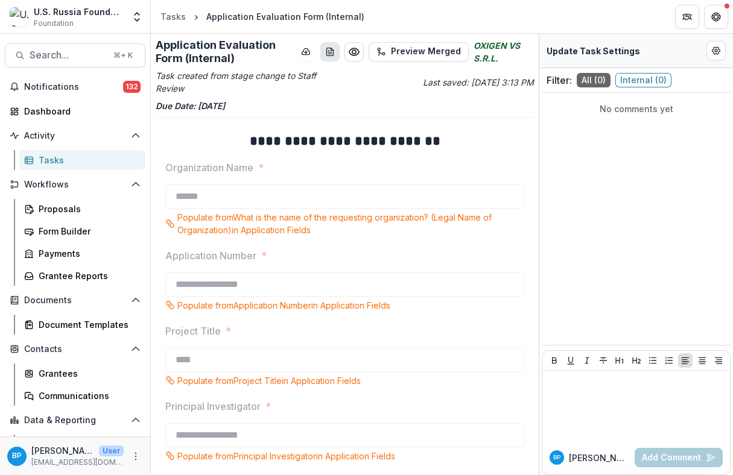
click at [330, 52] on line "download-word-button" at bounding box center [330, 52] width 4 height 0
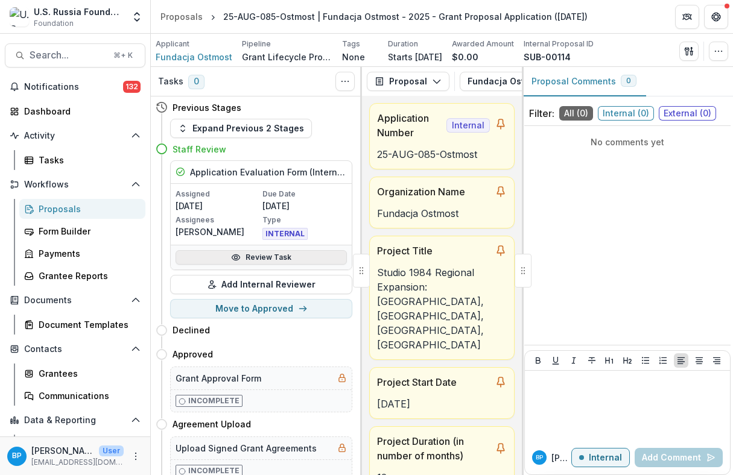
click at [255, 255] on link "Review Task" at bounding box center [260, 257] width 171 height 14
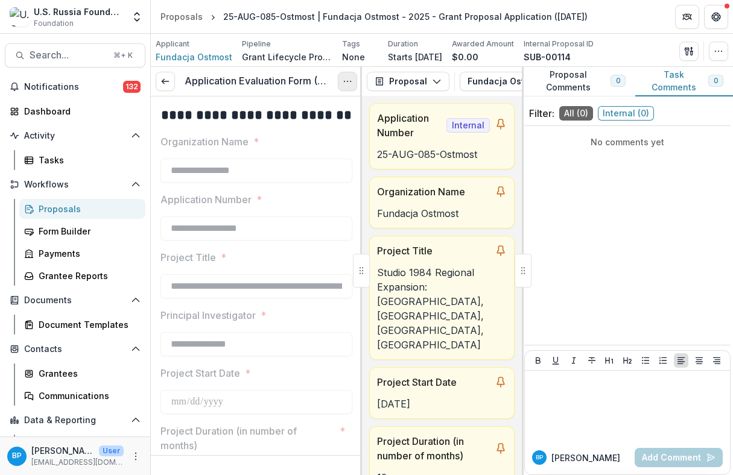
click at [349, 75] on button "Options" at bounding box center [347, 81] width 19 height 19
click at [280, 103] on link "View task" at bounding box center [289, 109] width 129 height 20
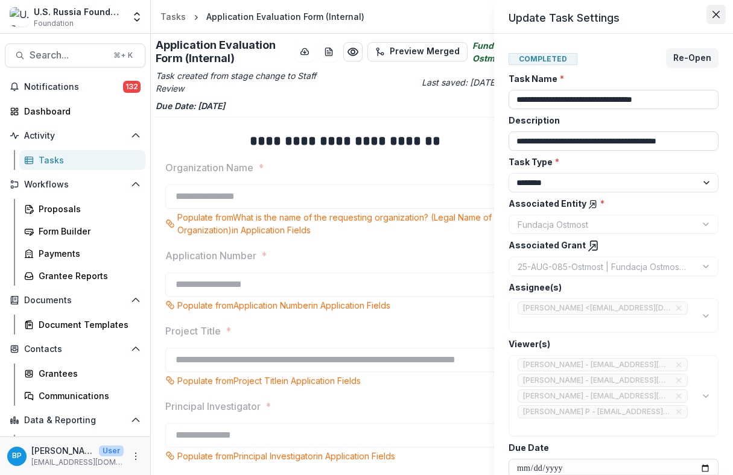
click at [713, 11] on icon "Close" at bounding box center [715, 14] width 7 height 7
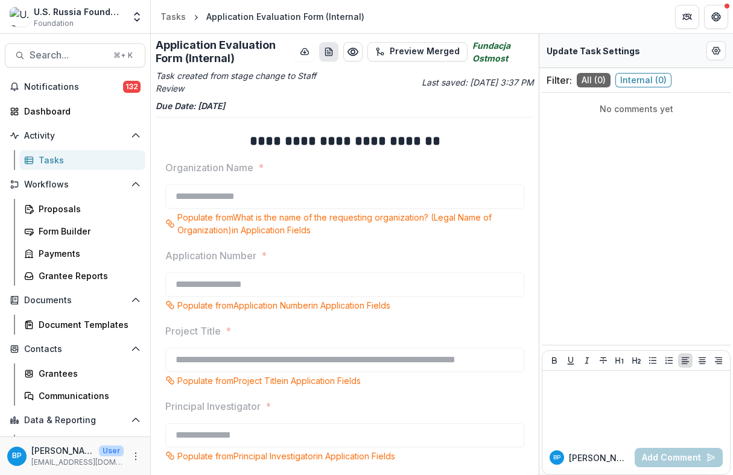
click at [332, 48] on icon "download-word-button" at bounding box center [329, 52] width 10 height 10
click at [389, 169] on label "Organization Name *" at bounding box center [340, 167] width 351 height 14
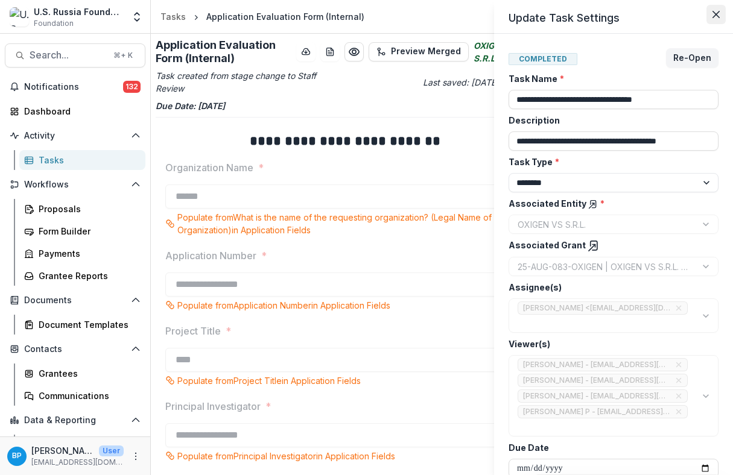
click at [715, 10] on button "Close" at bounding box center [715, 14] width 19 height 19
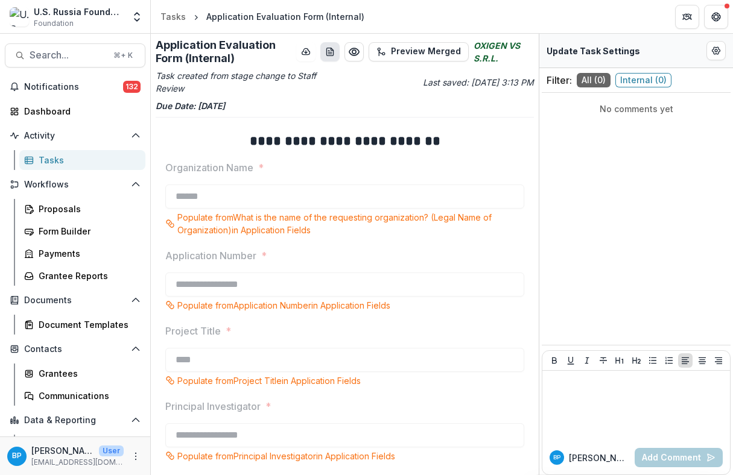
click at [329, 49] on icon "download-word-button" at bounding box center [330, 52] width 10 height 10
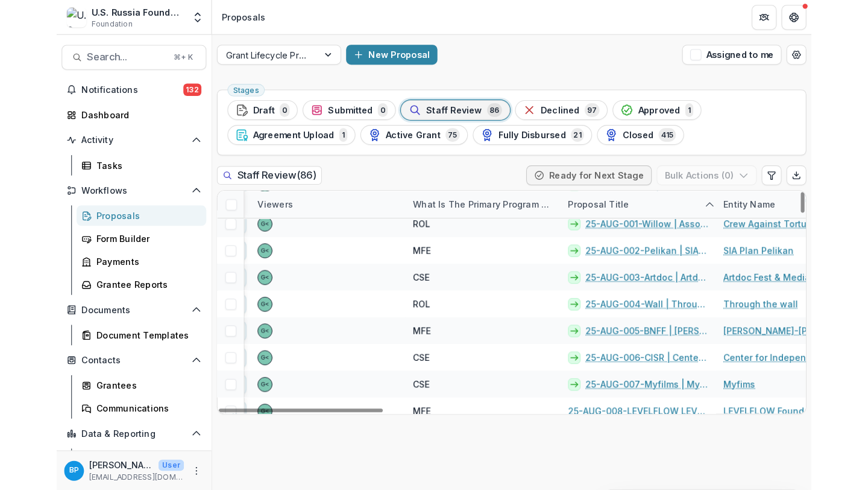
scroll to position [0, 25]
